Goal: Task Accomplishment & Management: Manage account settings

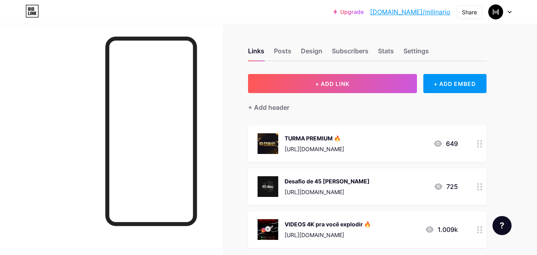
click at [503, 8] on div at bounding box center [500, 12] width 23 height 14
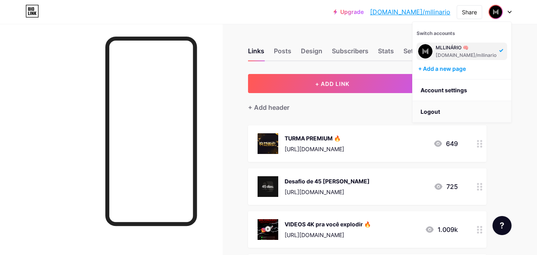
click at [435, 111] on li "Logout" at bounding box center [462, 111] width 99 height 21
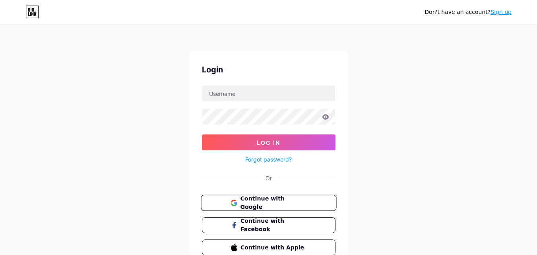
click at [256, 208] on button "Continue with Google" at bounding box center [269, 203] width 136 height 16
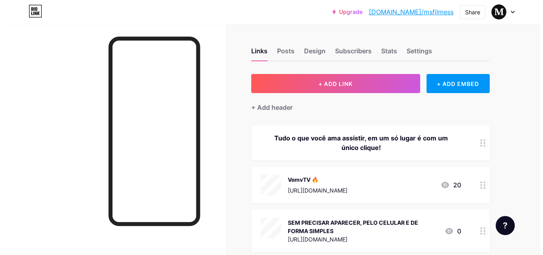
scroll to position [40, 0]
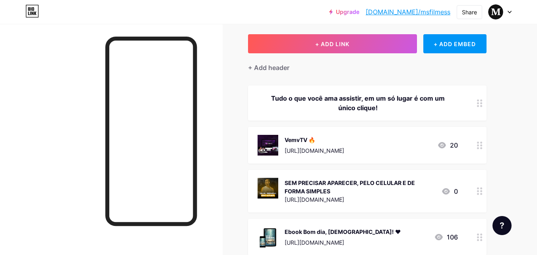
drag, startPoint x: 382, startPoint y: 108, endPoint x: 260, endPoint y: 90, distance: 123.8
click at [260, 90] on div "Tudo o que você ama assistir, em um só lugar é com um único clique!" at bounding box center [367, 102] width 239 height 35
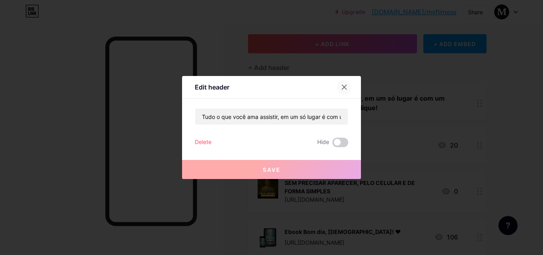
click at [342, 91] on div at bounding box center [344, 87] width 14 height 14
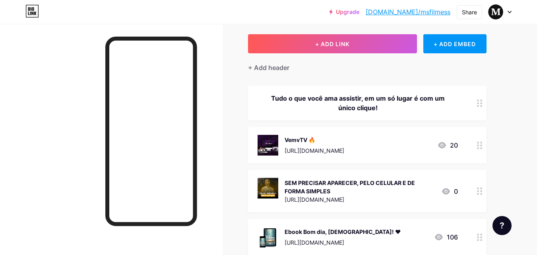
click at [322, 146] on div "VemvTV 🔥 [URL][DOMAIN_NAME]" at bounding box center [315, 145] width 60 height 21
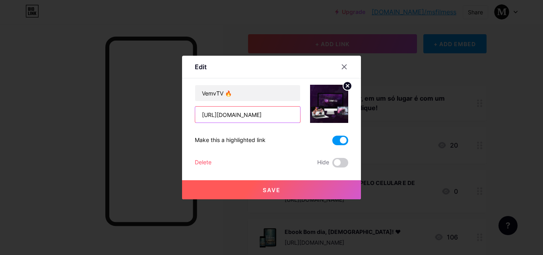
drag, startPoint x: 286, startPoint y: 111, endPoint x: 169, endPoint y: 112, distance: 116.5
click at [169, 112] on div "Edit Content YouTube Play YouTube video without leaving your page. ADD Vimeo Pl…" at bounding box center [271, 127] width 543 height 255
drag, startPoint x: 217, startPoint y: 108, endPoint x: 326, endPoint y: 108, distance: 108.9
click at [326, 108] on div "VemvTV 🔥 c49-8ef4-4925-8e5f-54951819dc45" at bounding box center [271, 104] width 153 height 38
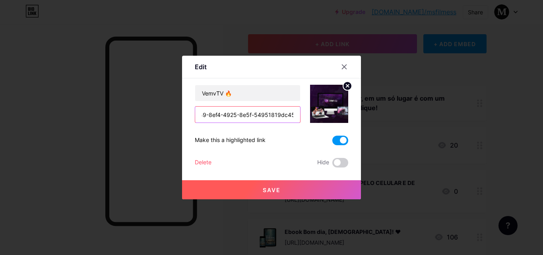
type input "c49-8"
drag, startPoint x: 288, startPoint y: 112, endPoint x: 152, endPoint y: 120, distance: 135.8
click at [152, 120] on div "Edit Content YouTube Play YouTube video without leaving your page. ADD Vimeo Pl…" at bounding box center [271, 127] width 543 height 255
click at [344, 86] on circle at bounding box center [347, 86] width 9 height 9
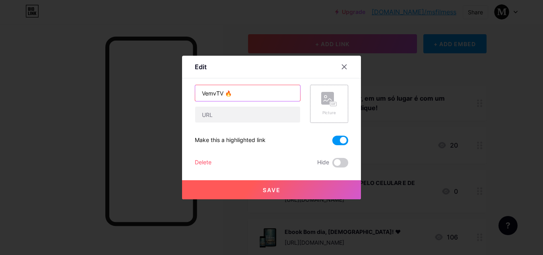
drag, startPoint x: 237, startPoint y: 90, endPoint x: 175, endPoint y: 94, distance: 61.8
click at [175, 94] on div "Edit Content YouTube Play YouTube video without leaving your page. ADD Vimeo Pl…" at bounding box center [271, 127] width 543 height 255
click at [238, 99] on input "text" at bounding box center [247, 93] width 105 height 16
paste input "[URL][DOMAIN_NAME]"
type input "[URL][DOMAIN_NAME]"
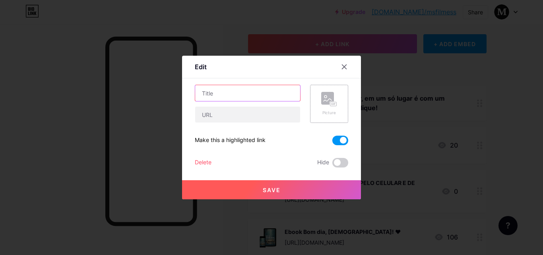
drag, startPoint x: 297, startPoint y: 95, endPoint x: 134, endPoint y: 103, distance: 163.2
click at [115, 93] on div "Edit Content YouTube Play YouTube video without leaving your page. ADD Vimeo Pl…" at bounding box center [271, 127] width 543 height 255
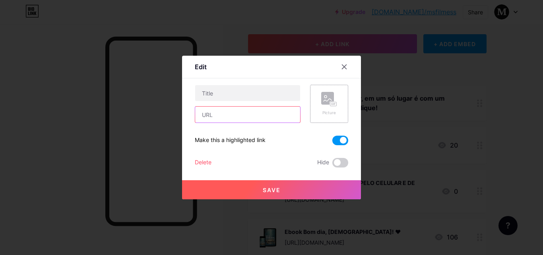
click at [225, 115] on input "text" at bounding box center [247, 115] width 105 height 16
paste input "[URL][DOMAIN_NAME]"
type input "[URL][DOMAIN_NAME]"
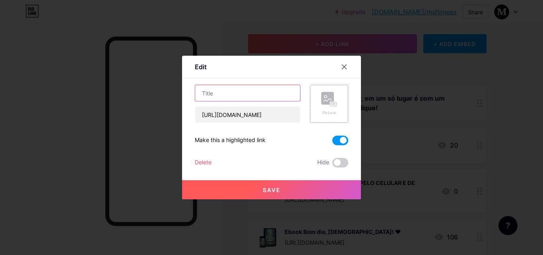
scroll to position [0, 0]
click at [220, 88] on input "text" at bounding box center [247, 93] width 105 height 16
click at [214, 92] on input "text" at bounding box center [247, 93] width 105 height 16
paste input "🕰️ Se isole por 45 dias, e volte 1 ano à frente ↓"
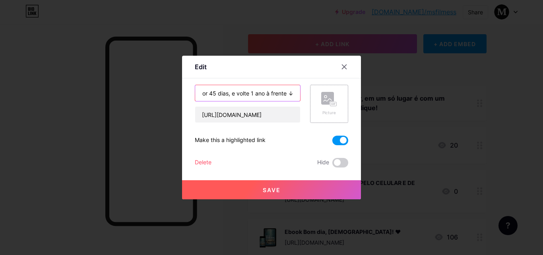
type input "🕰️ Se isole por 45 dias, e volte 1 ano à frente ↓"
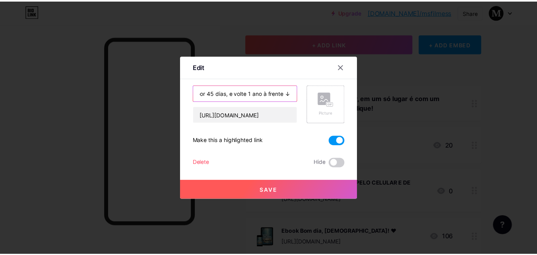
scroll to position [0, 0]
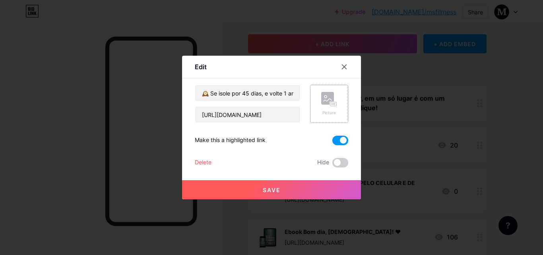
click at [334, 103] on rect at bounding box center [333, 104] width 6 height 4
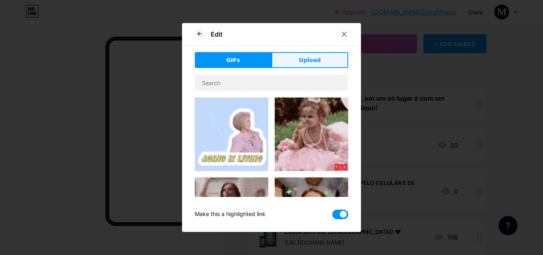
click at [303, 65] on button "Upload" at bounding box center [310, 60] width 77 height 16
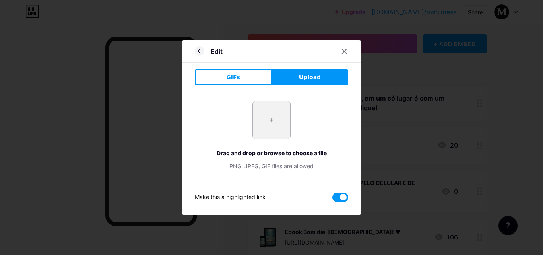
click at [275, 117] on input "file" at bounding box center [271, 119] width 37 height 37
type input "C:\fakepath\Screenshot_3.png"
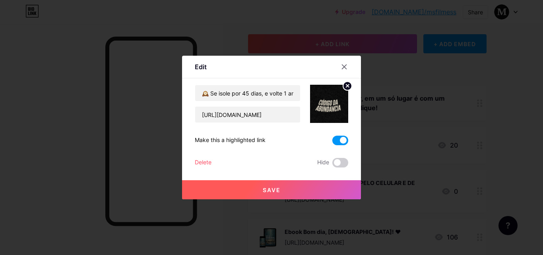
click at [278, 189] on span "Save" at bounding box center [272, 189] width 18 height 7
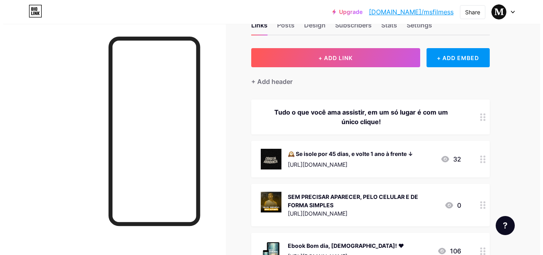
scroll to position [40, 0]
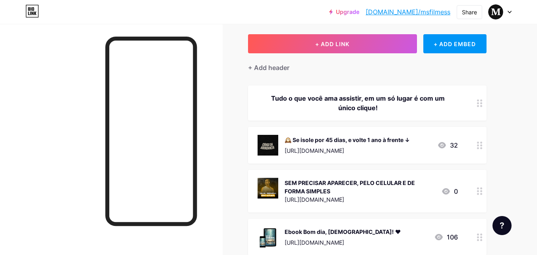
click at [314, 148] on div "[URL][DOMAIN_NAME]" at bounding box center [347, 150] width 125 height 8
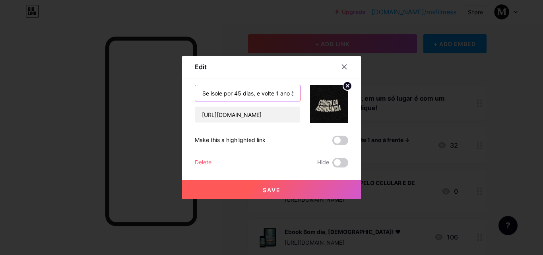
scroll to position [0, 0]
drag, startPoint x: 291, startPoint y: 90, endPoint x: 182, endPoint y: 91, distance: 109.8
click at [182, 91] on div "Edit Content YouTube Play YouTube video without leaving your page. ADD Vimeo Pl…" at bounding box center [271, 127] width 543 height 255
click at [241, 91] on input "🕰️ Se isole por 45 dias, e volte 1 ano à frente ↓" at bounding box center [247, 93] width 105 height 16
click at [233, 97] on input "🕰️ Se isole por 45 dias, e volte 1 ano à frente ↓" at bounding box center [247, 93] width 105 height 16
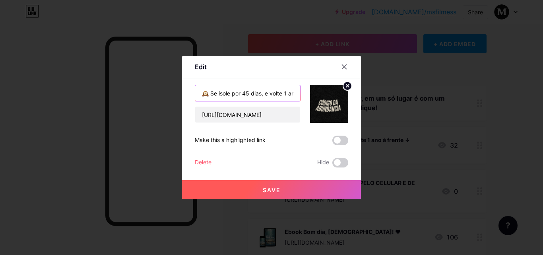
click at [242, 95] on input "🕰️ Se isole por 45 dias, e volte 1 ano à frente ↓" at bounding box center [247, 93] width 105 height 16
drag, startPoint x: 255, startPoint y: 96, endPoint x: 303, endPoint y: 96, distance: 47.7
click at [303, 96] on div "Desafio 45 dias, e volte 1 ano à frente ↓ [URL][DOMAIN_NAME]" at bounding box center [271, 104] width 153 height 38
click at [293, 93] on input "Desafio 45 dias, e volte 1 ano à frente ↓" at bounding box center [247, 93] width 105 height 16
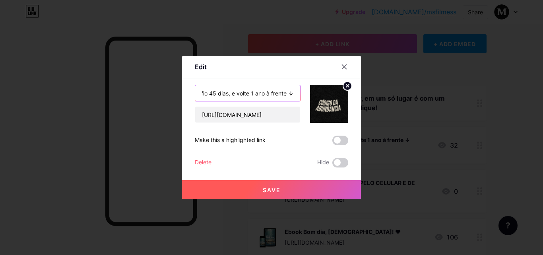
drag, startPoint x: 297, startPoint y: 93, endPoint x: 229, endPoint y: 99, distance: 69.1
click at [229, 99] on input "Desafio 45 dias, e volte 1 ano à frente ↓" at bounding box center [247, 93] width 105 height 16
type input "Desafio 45 dias"
click at [336, 143] on span at bounding box center [340, 141] width 16 height 10
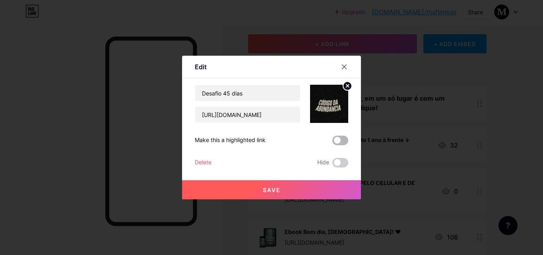
click at [332, 142] on input "checkbox" at bounding box center [332, 142] width 0 height 0
click at [268, 190] on span "Save" at bounding box center [272, 189] width 18 height 7
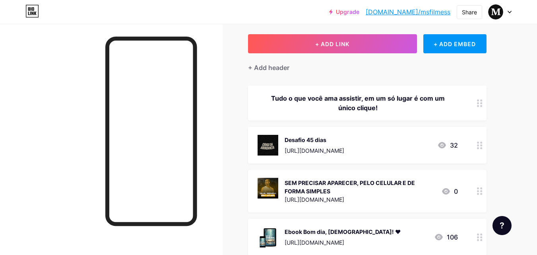
click at [342, 99] on div "Tudo o que você ama assistir, em um só lugar é com um único clique!" at bounding box center [358, 102] width 200 height 19
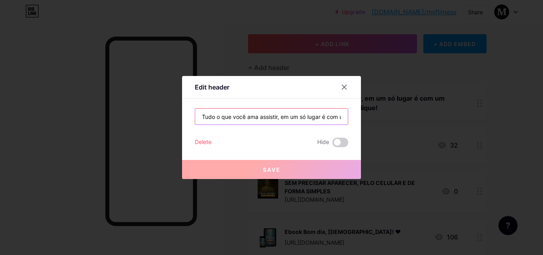
drag, startPoint x: 334, startPoint y: 118, endPoint x: 165, endPoint y: 118, distance: 168.6
click at [165, 118] on div "Edit header Tudo o que você ama assistir, em um só lugar é com um único clique!…" at bounding box center [271, 127] width 543 height 255
type input "um único clique!"
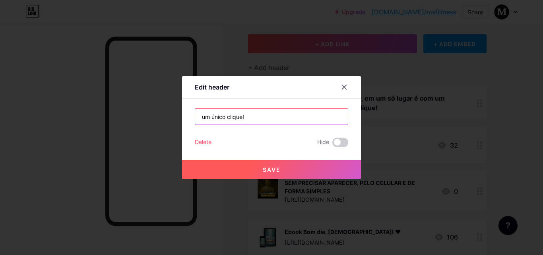
drag, startPoint x: 266, startPoint y: 122, endPoint x: 155, endPoint y: 123, distance: 110.5
click at [155, 123] on div "Edit header um único clique! Delete Hide Save" at bounding box center [271, 127] width 543 height 255
click at [223, 118] on input "text" at bounding box center [271, 117] width 153 height 16
paste input "🕰️ Se isole por 45 dias, e volte 1 ano à frente ↓"
type input "🕰️ Se isole por 45 dias, e volte 1 ano à frente ↓"
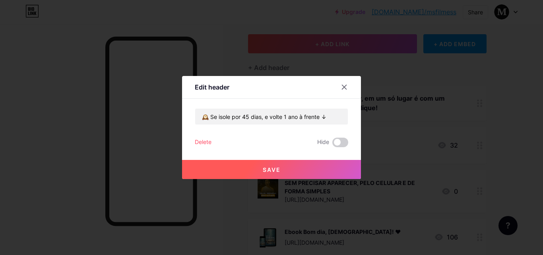
click at [274, 174] on button "Save" at bounding box center [271, 169] width 179 height 19
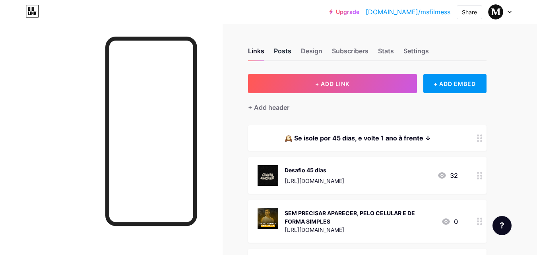
click at [282, 52] on div "Posts" at bounding box center [282, 53] width 17 height 14
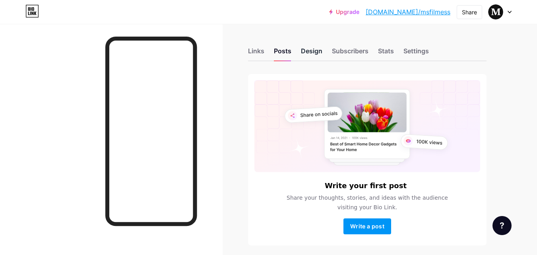
click at [308, 49] on div "Design" at bounding box center [311, 53] width 21 height 14
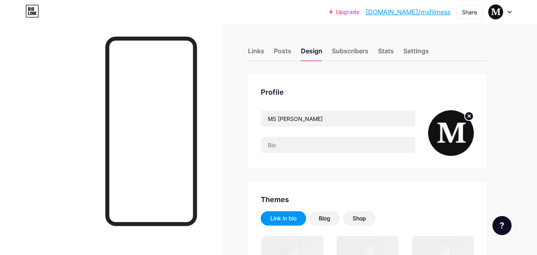
click at [472, 115] on circle at bounding box center [469, 116] width 9 height 9
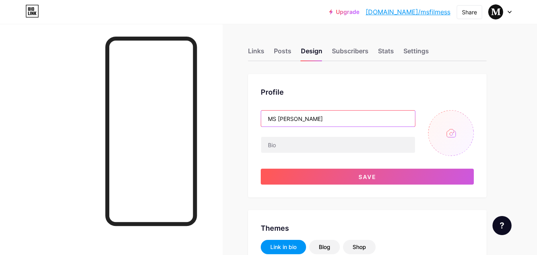
drag, startPoint x: 323, startPoint y: 115, endPoint x: 239, endPoint y: 118, distance: 83.9
type input "MENTE BRINDADA"
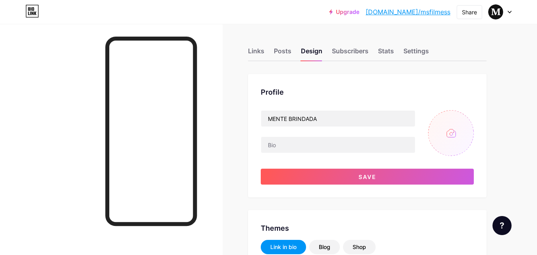
click at [456, 136] on input "file" at bounding box center [451, 133] width 46 height 46
type input "C:\fakepath\Design sem nome.png"
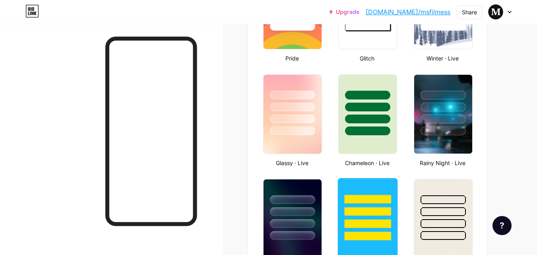
scroll to position [477, 0]
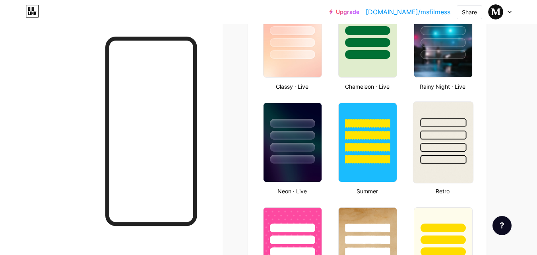
click at [424, 153] on div at bounding box center [443, 133] width 60 height 62
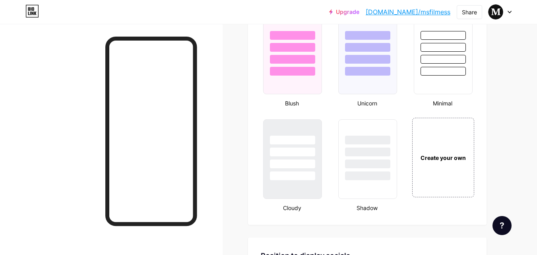
scroll to position [835, 0]
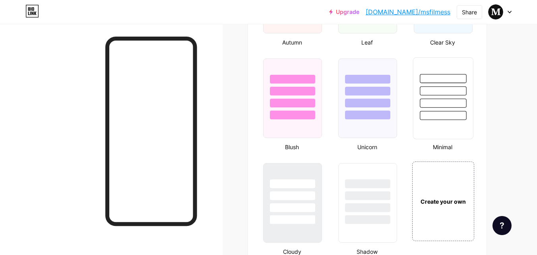
click at [428, 117] on div at bounding box center [443, 115] width 47 height 9
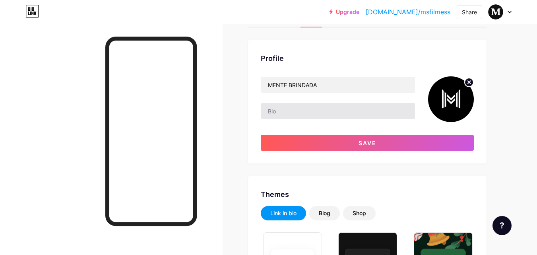
scroll to position [0, 0]
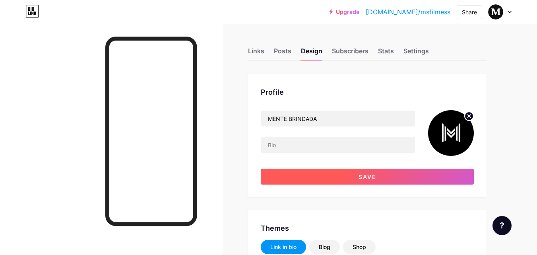
click at [357, 181] on button "Save" at bounding box center [367, 177] width 213 height 16
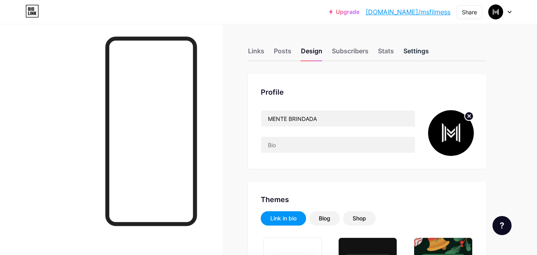
click at [417, 58] on div "Settings" at bounding box center [416, 53] width 25 height 14
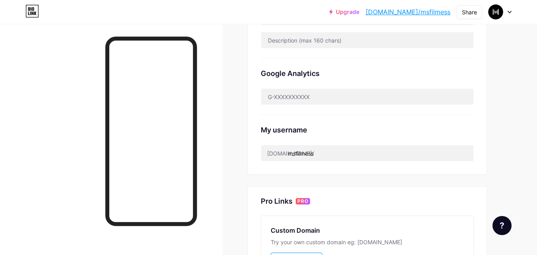
scroll to position [239, 0]
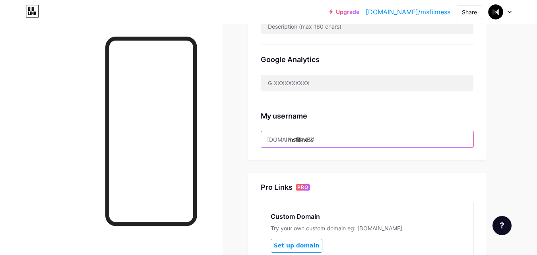
click at [324, 139] on input "msfilmess" at bounding box center [367, 139] width 212 height 16
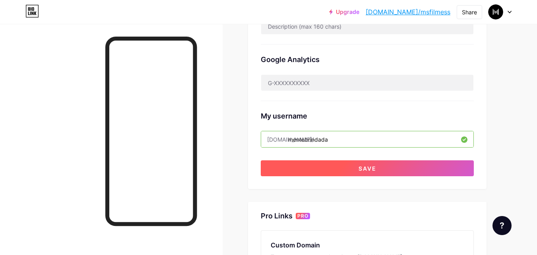
type input "mentebrindada"
click at [375, 172] on button "Save" at bounding box center [367, 168] width 213 height 16
